Goal: Information Seeking & Learning: Learn about a topic

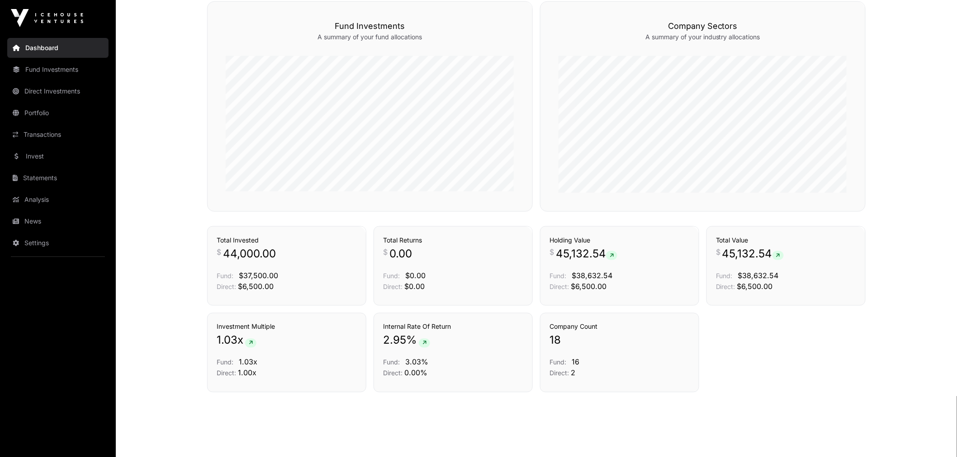
scroll to position [419, 0]
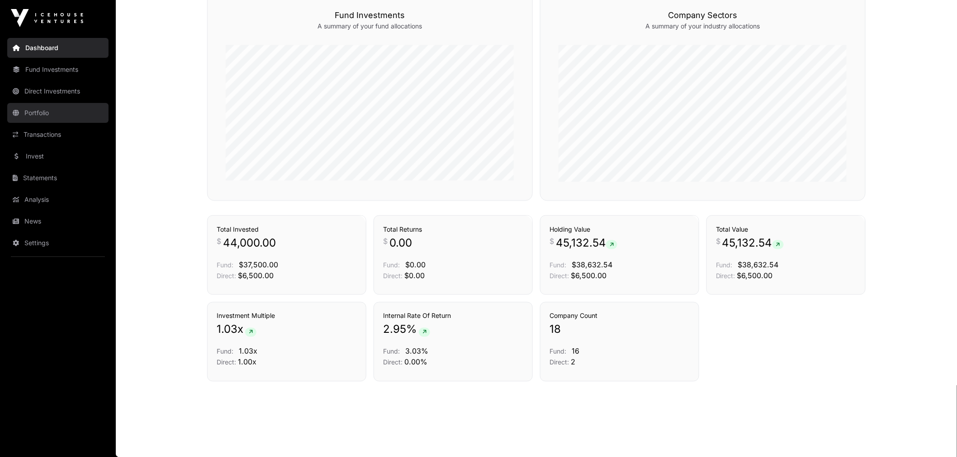
click at [44, 112] on link "Portfolio" at bounding box center [57, 113] width 101 height 20
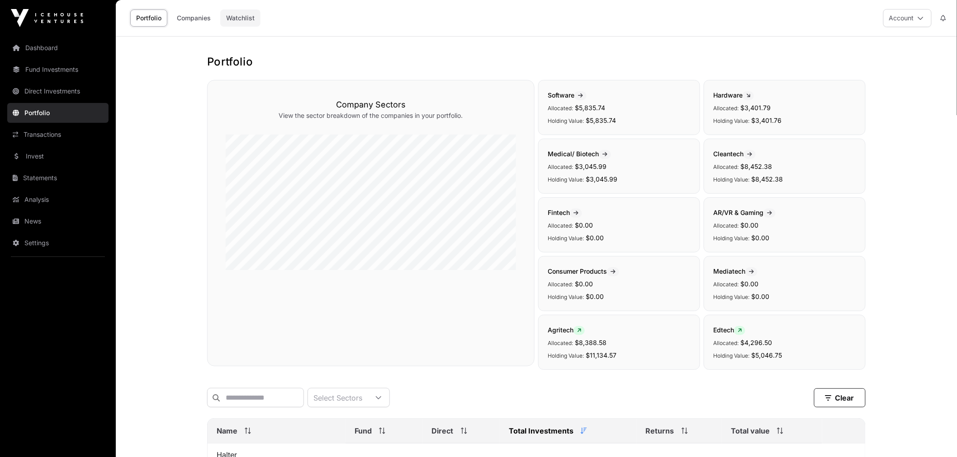
click at [240, 23] on link "Watchlist" at bounding box center [240, 17] width 40 height 17
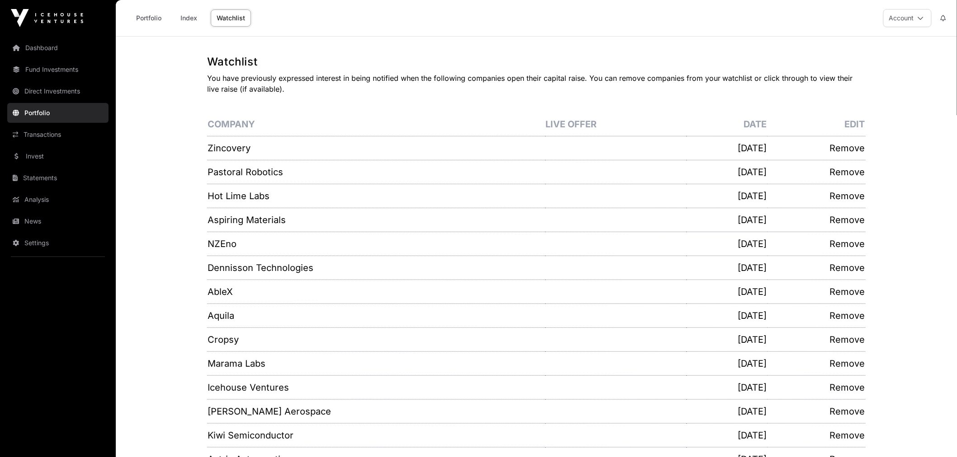
drag, startPoint x: 132, startPoint y: 306, endPoint x: 131, endPoint y: 80, distance: 226.0
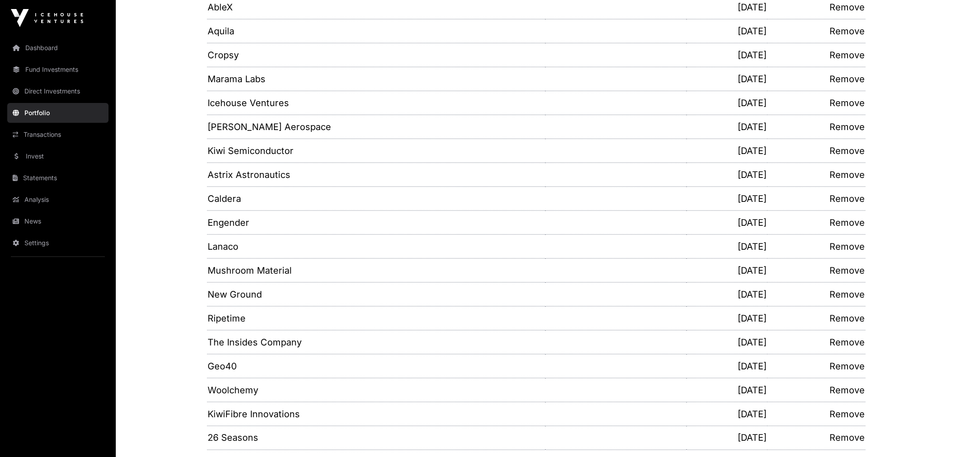
scroll to position [201, 0]
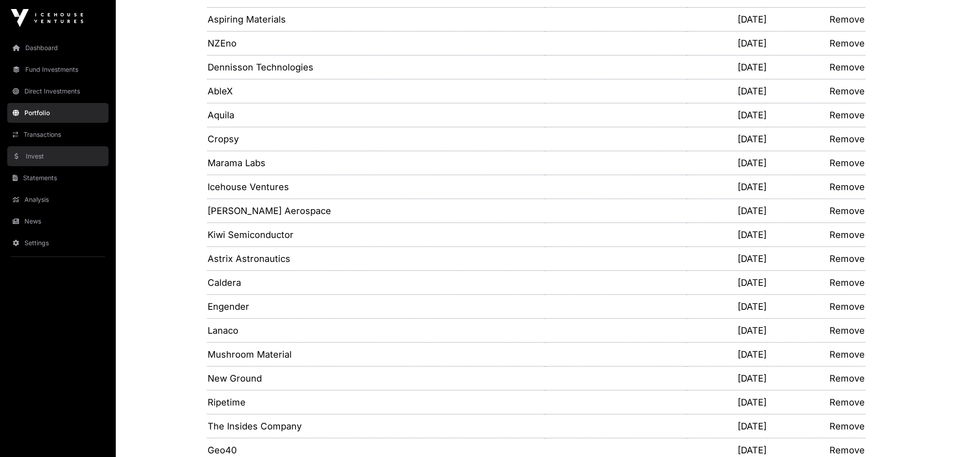
click at [52, 149] on link "Invest" at bounding box center [57, 156] width 101 height 20
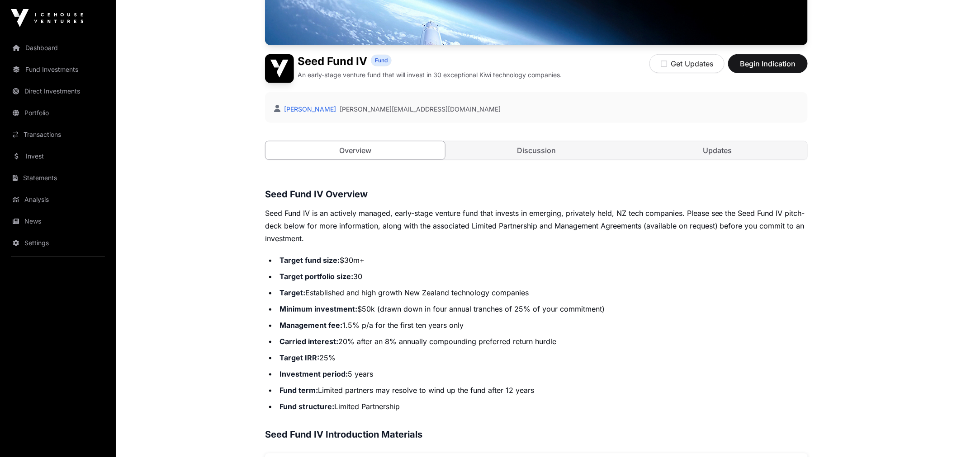
scroll to position [201, 0]
click at [548, 153] on link "Discussion" at bounding box center [536, 151] width 179 height 18
